Goal: Task Accomplishment & Management: Complete application form

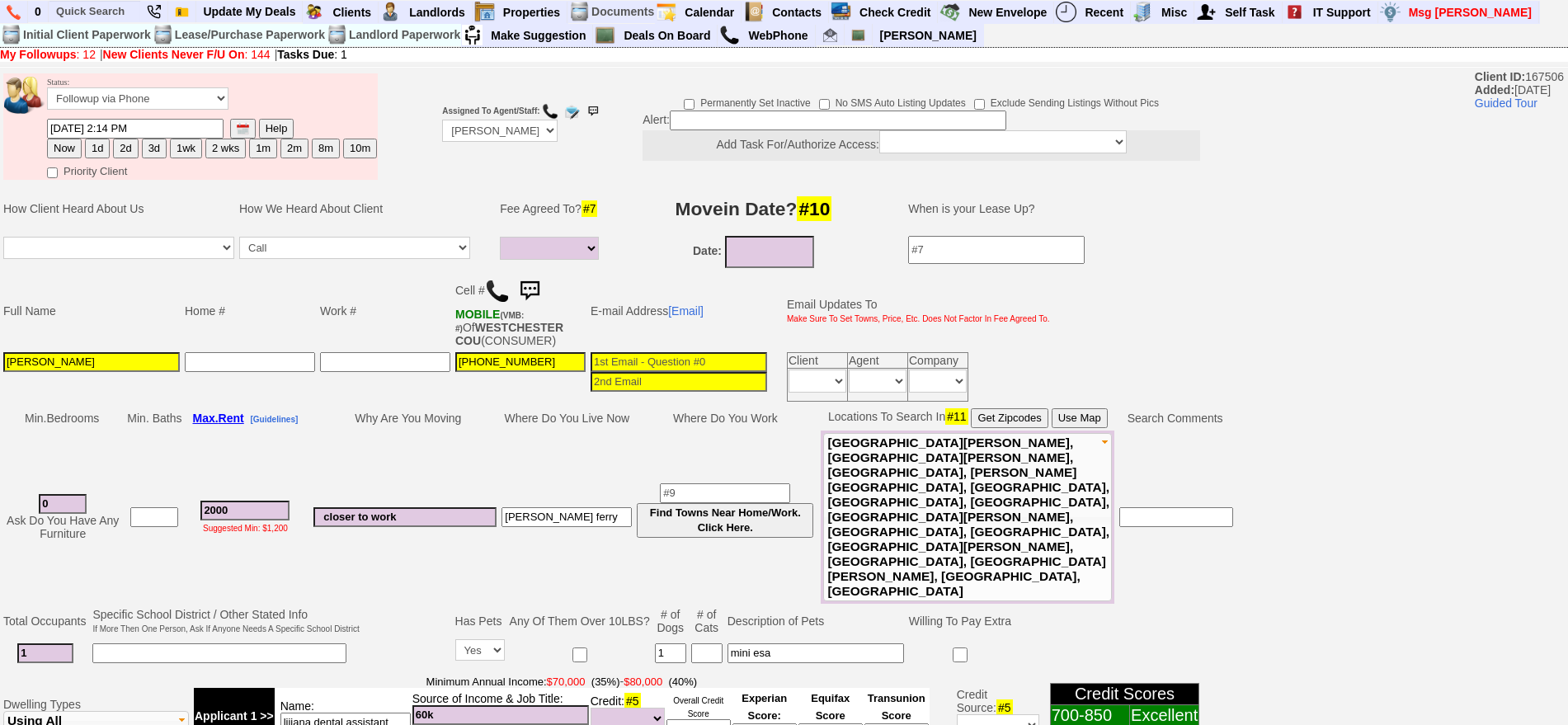
select select
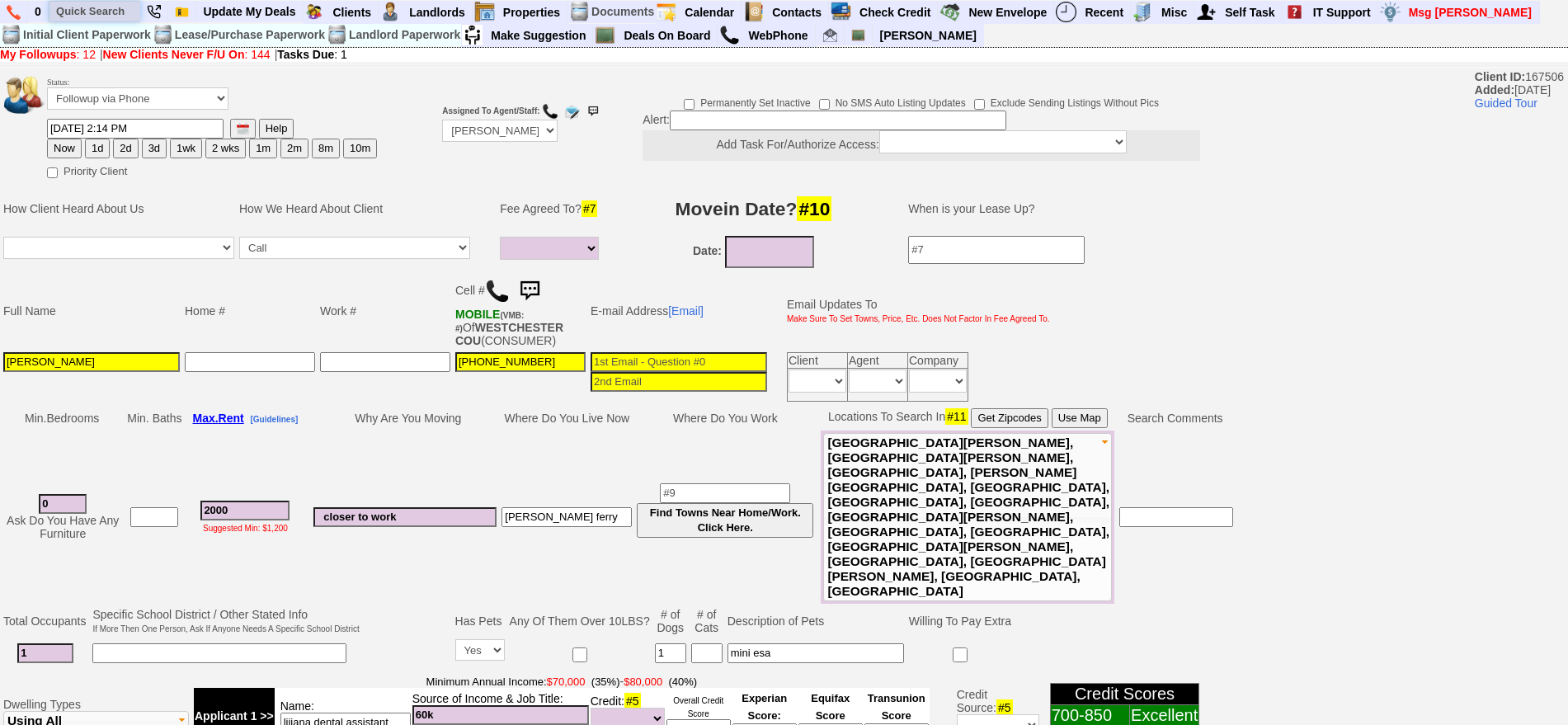
click at [96, 15] on input "text" at bounding box center [95, 11] width 91 height 21
paste input "[PHONE_NUMBER]"
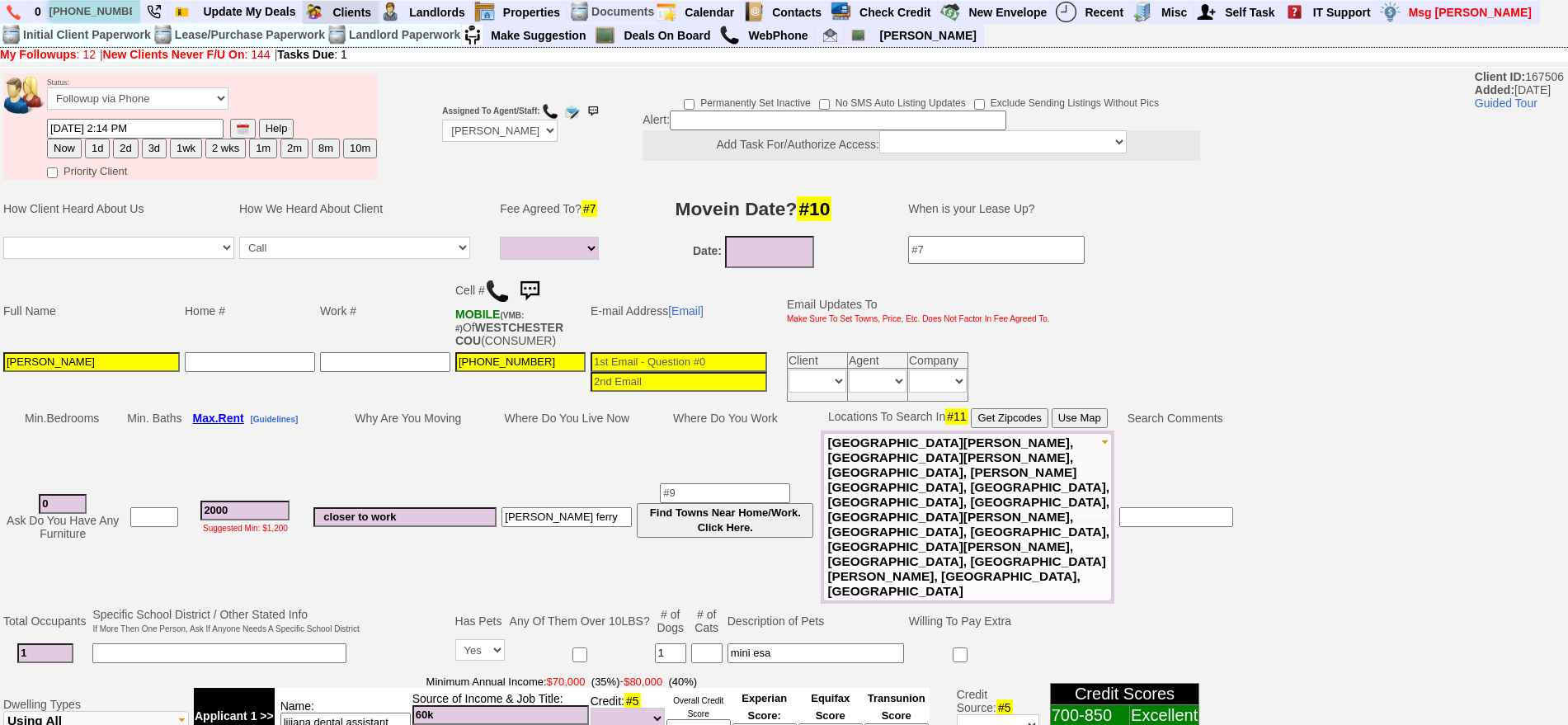
type input "[PHONE_NUMBER]"
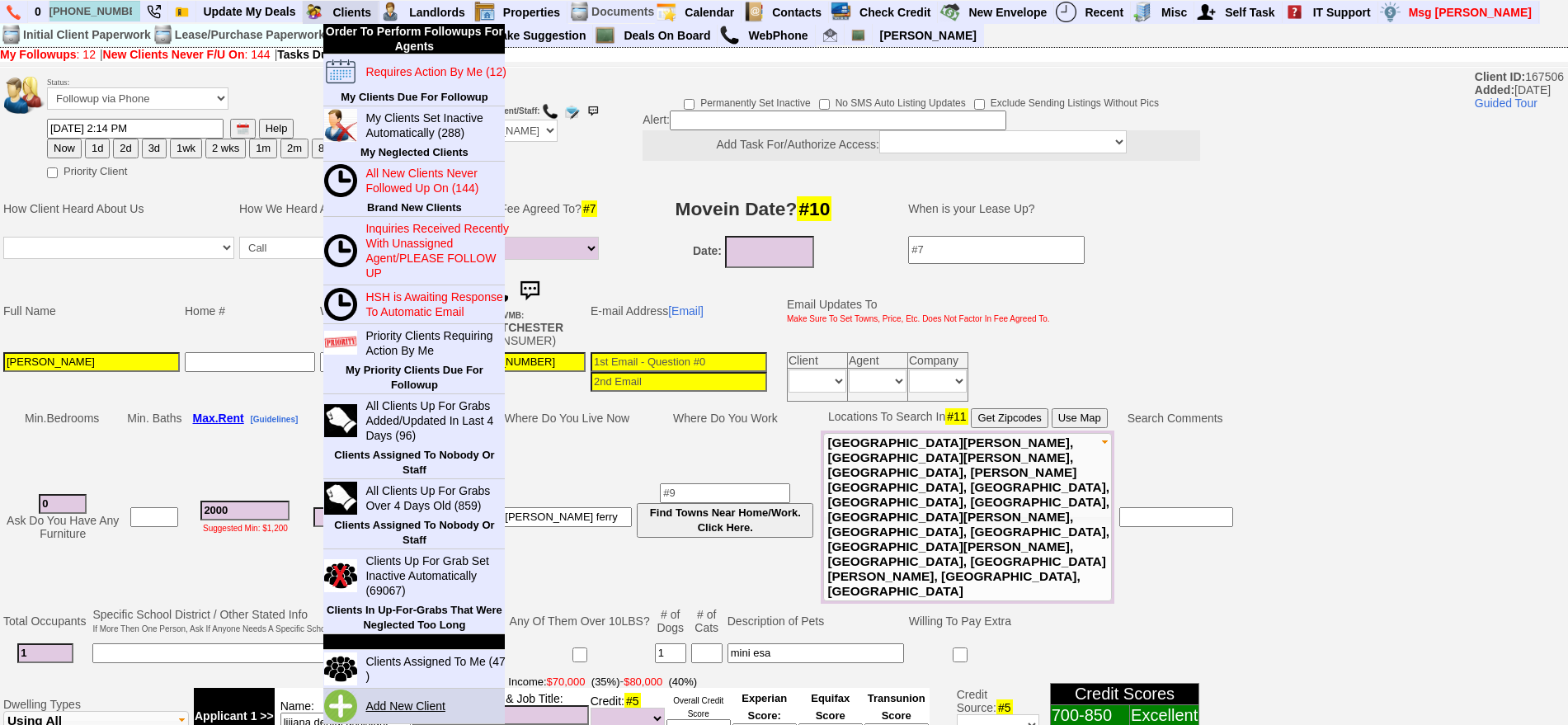
click at [396, 697] on link "Add New Client" at bounding box center [412, 706] width 107 height 22
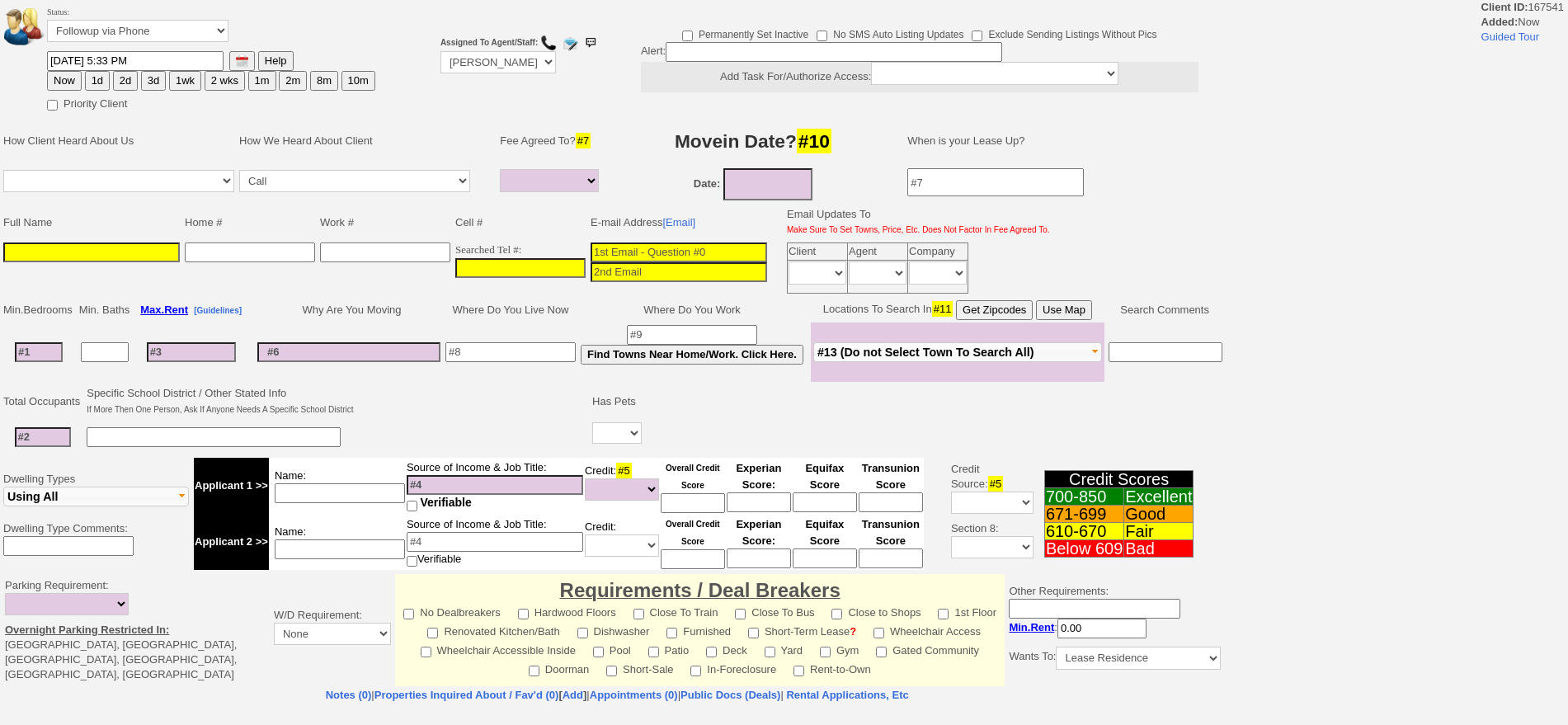
select select
click at [537, 275] on input "___-___-____" at bounding box center [520, 268] width 130 height 20
paste input "[PHONE_NUMBER]"
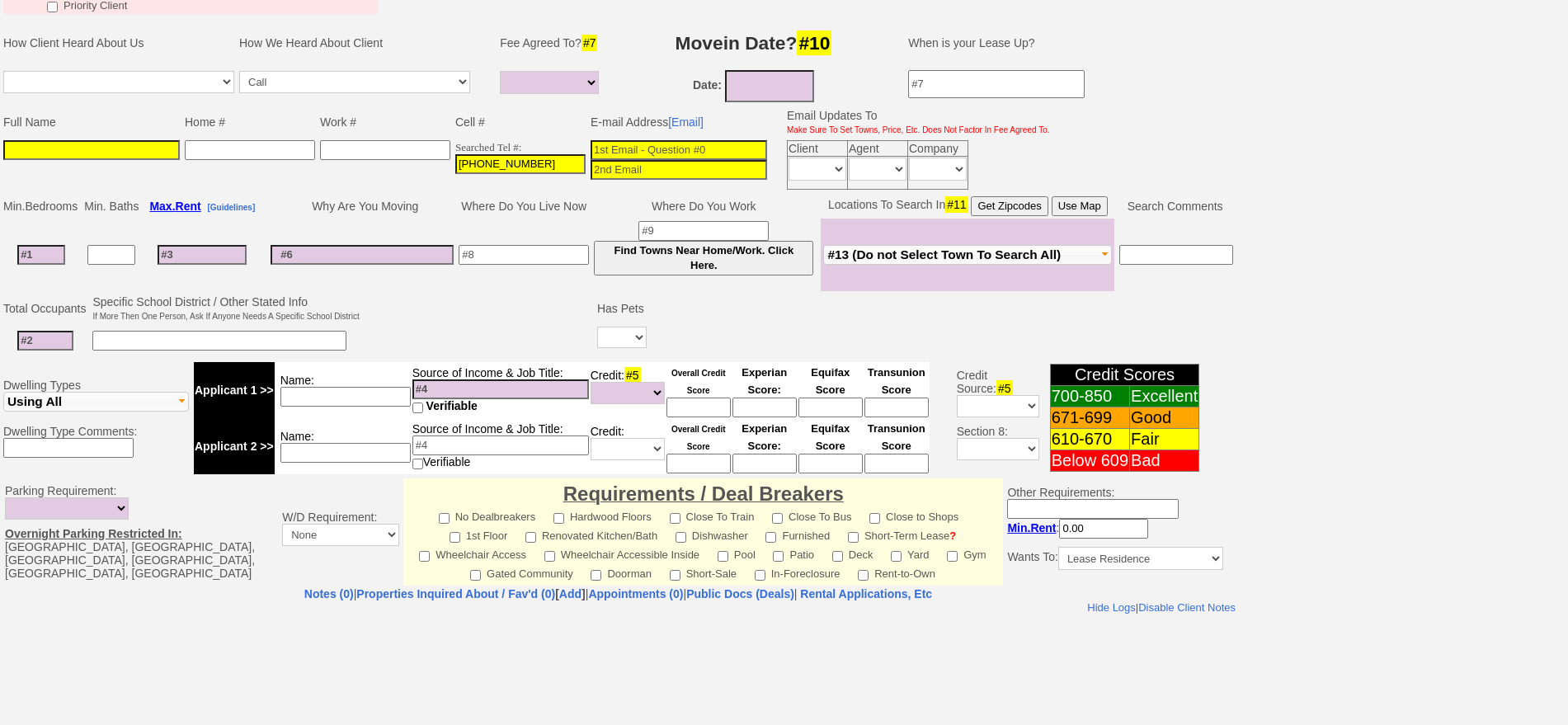
scroll to position [70, 0]
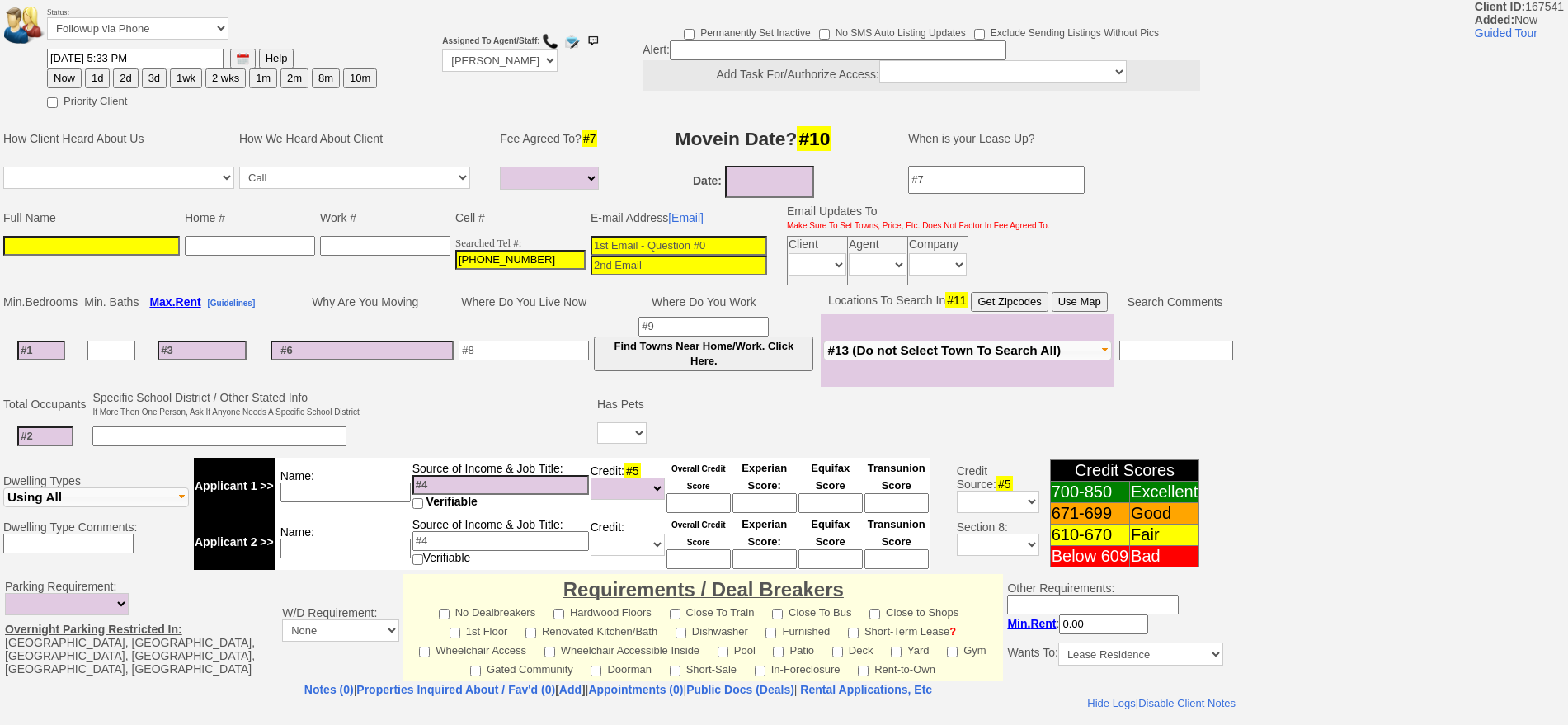
type input "[PHONE_NUMBER]"
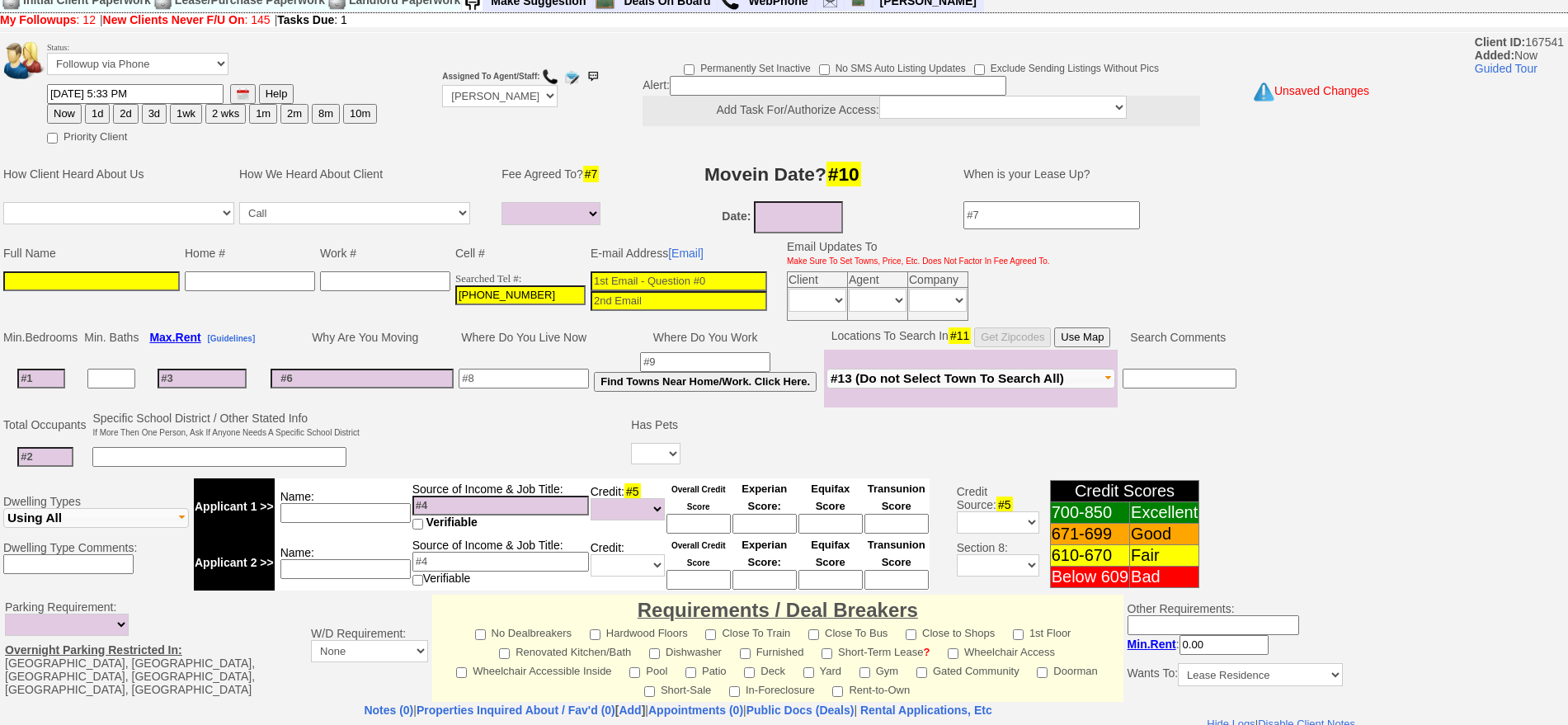
scroll to position [0, 0]
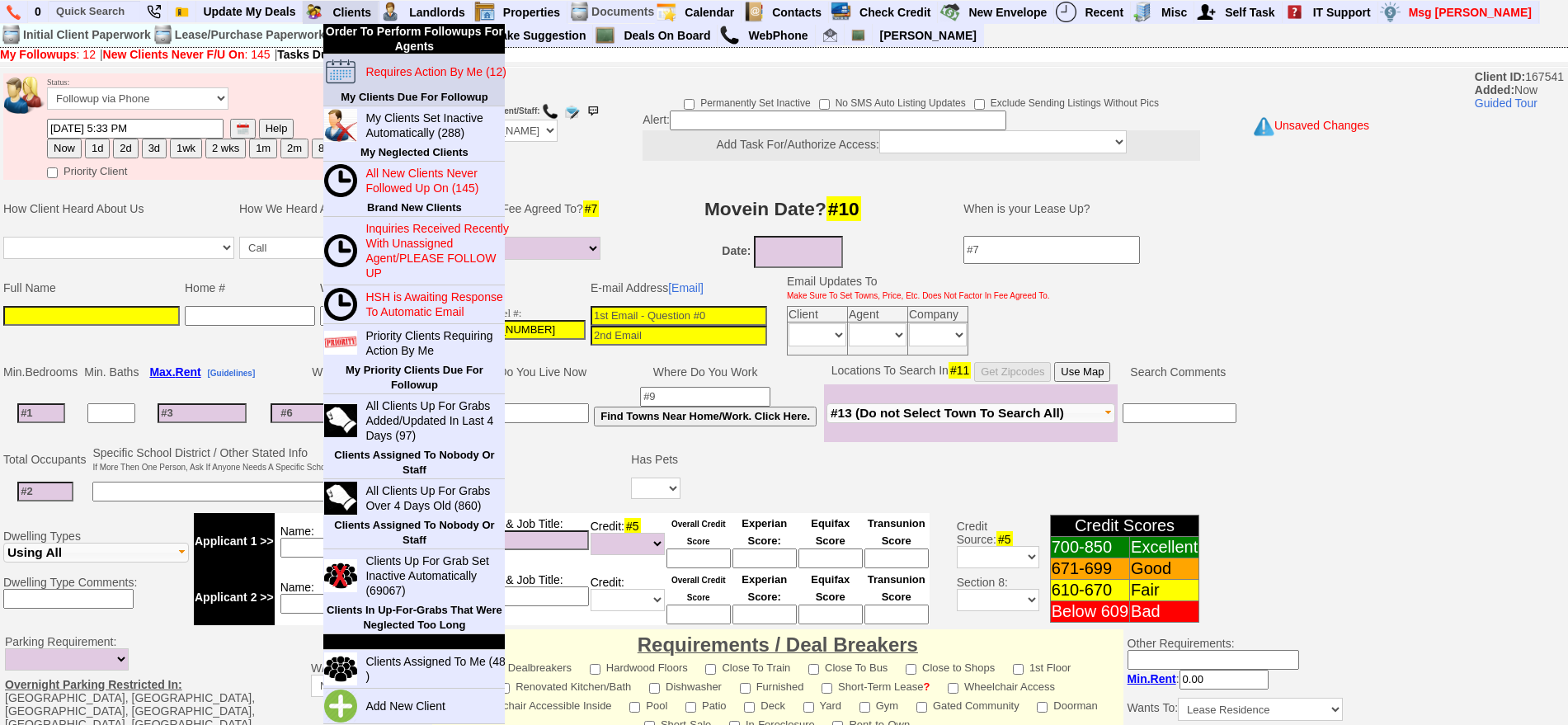
click at [392, 69] on blink "Requires Action By Me (12)" at bounding box center [435, 72] width 140 height 13
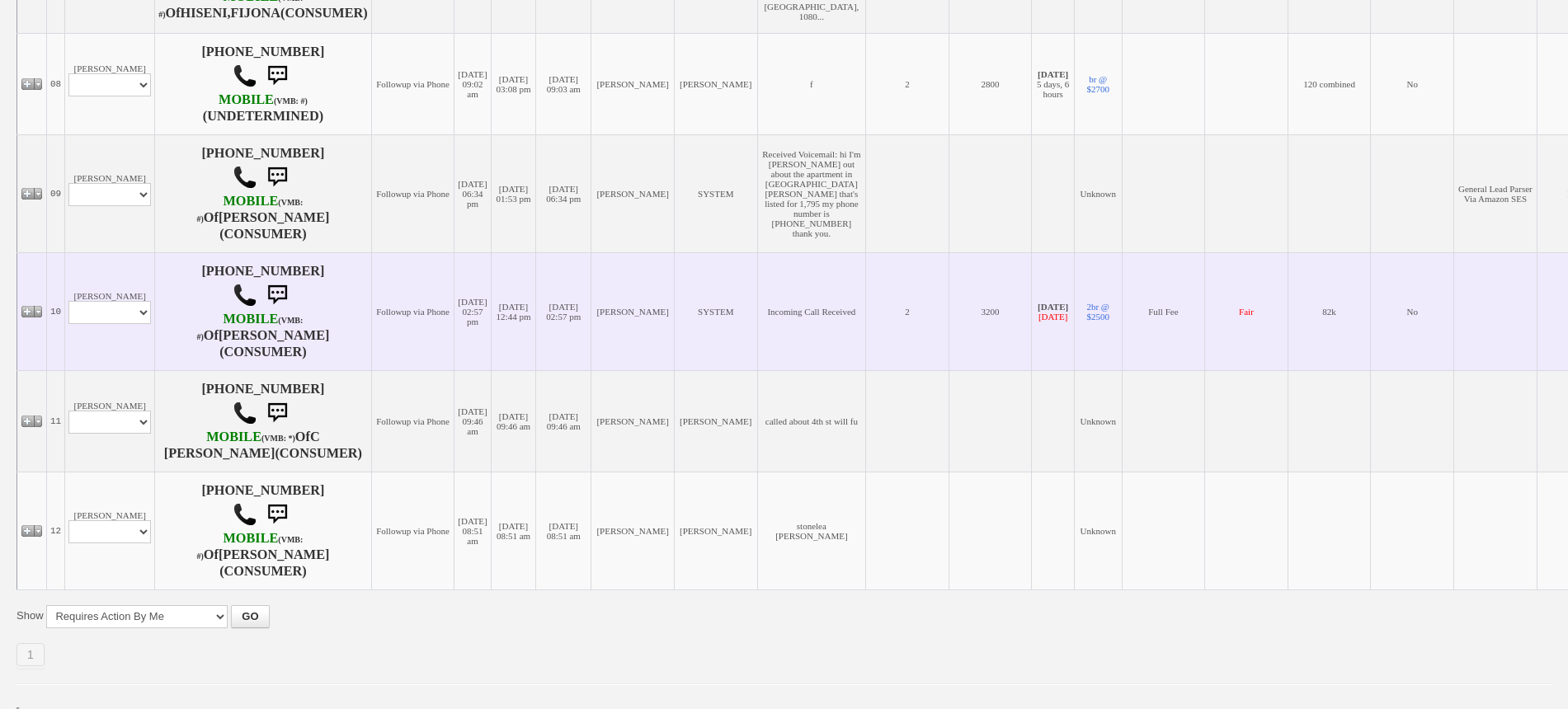
scroll to position [1229, 0]
